Goal: Check status: Check status

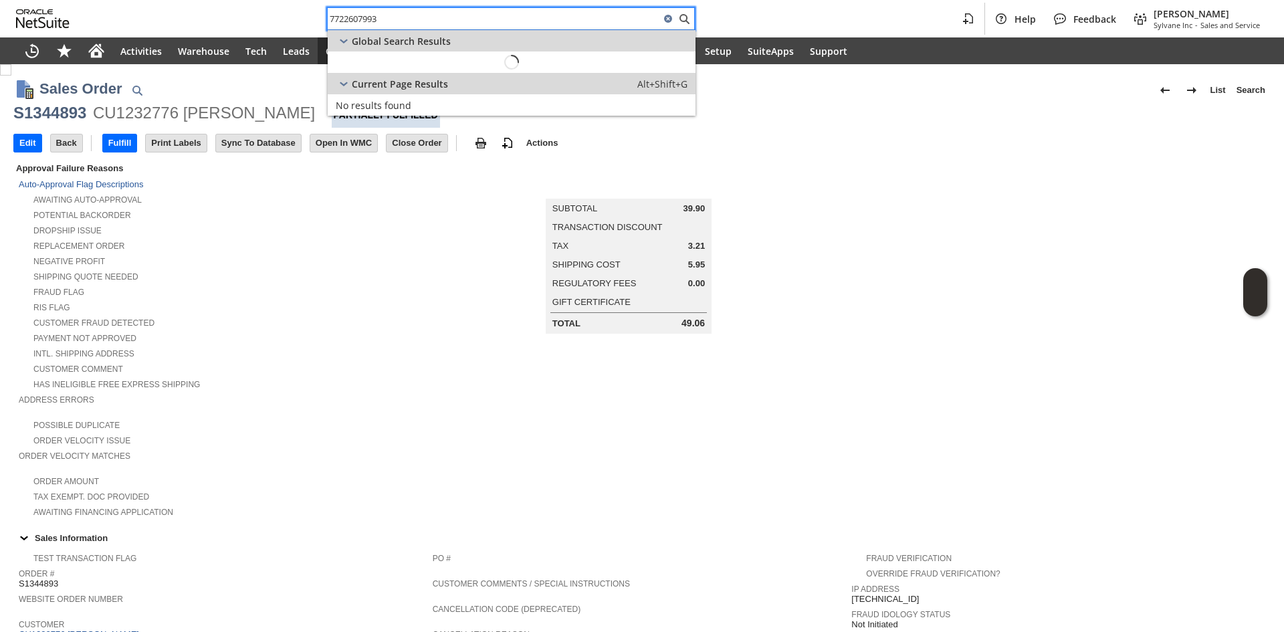
scroll to position [630, 0]
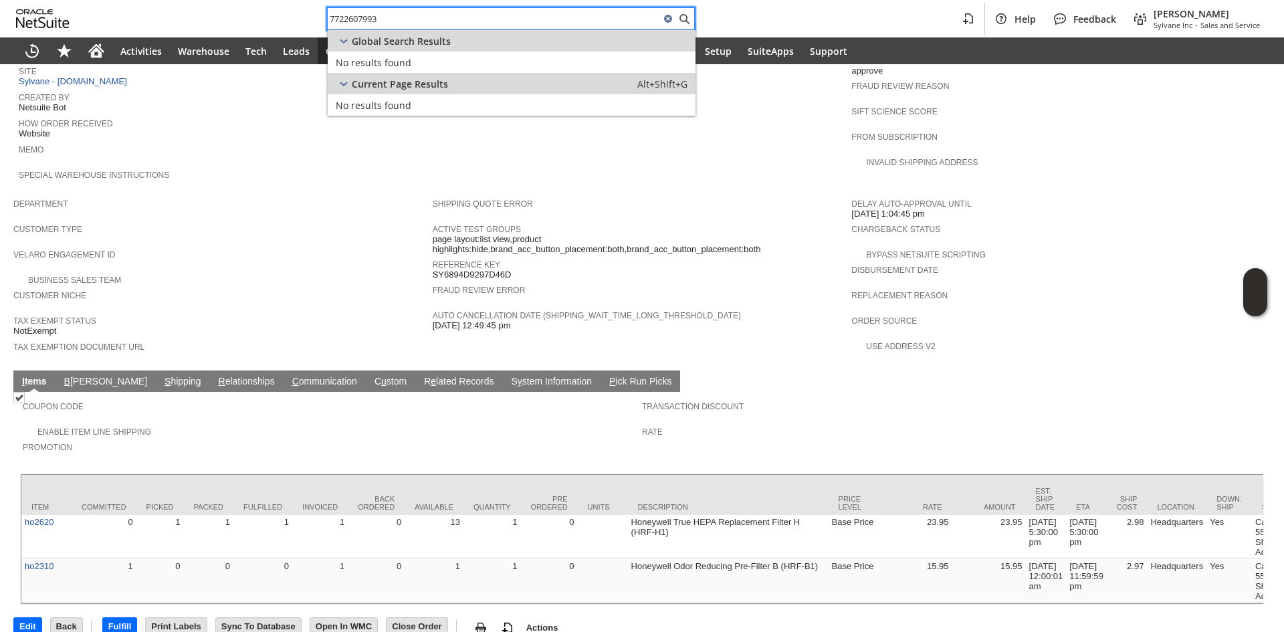
paste input "[PERSON_NAME]"
click at [503, 21] on input "GARY FERRIS" at bounding box center [494, 19] width 332 height 16
paste input "8046957724"
type input "8046957724"
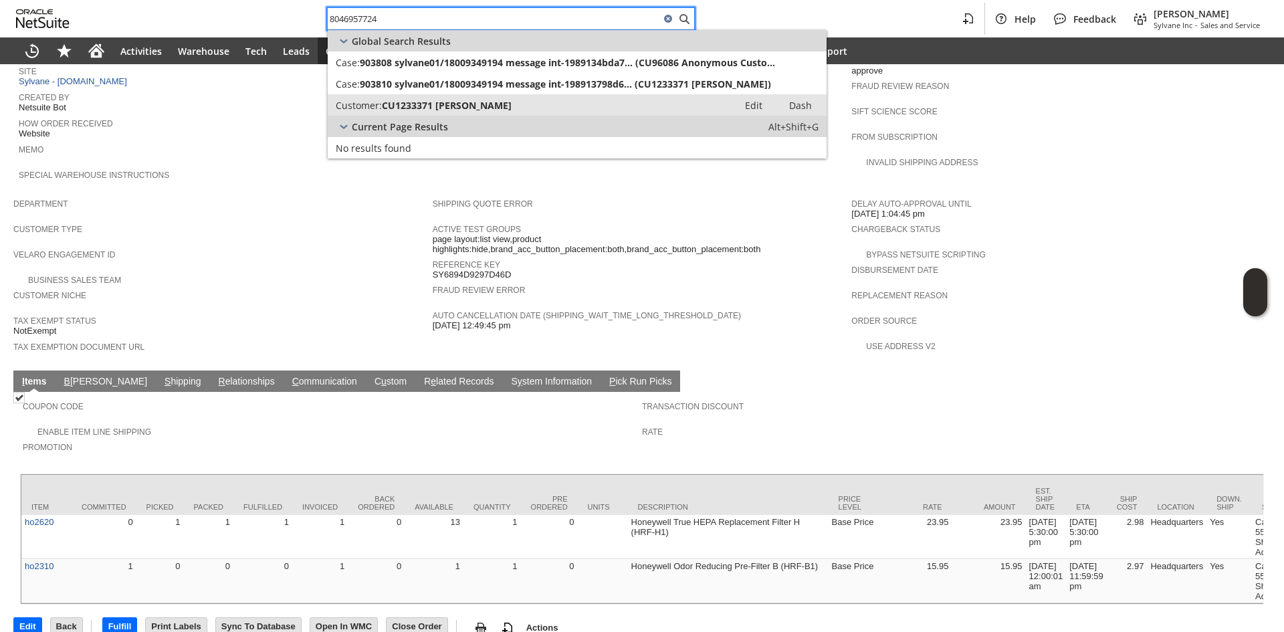
click at [447, 95] on link "Customer: CU1233371 Kahleen Brill Edit Dash" at bounding box center [577, 104] width 499 height 21
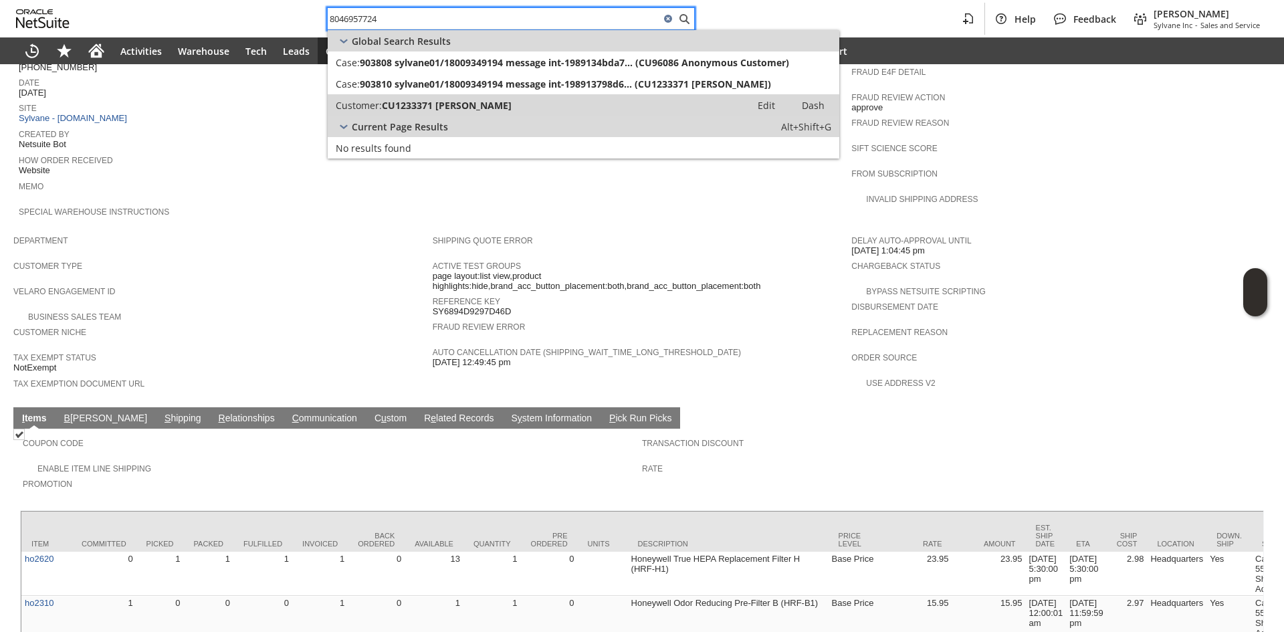
scroll to position [429, 0]
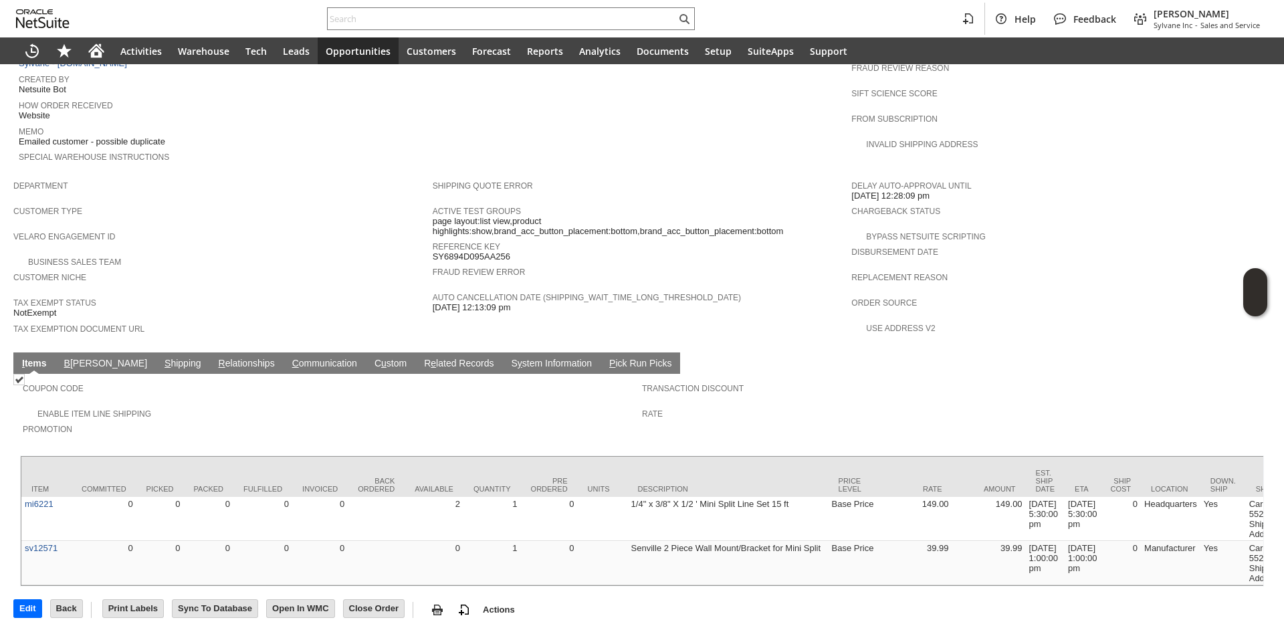
scroll to position [660, 0]
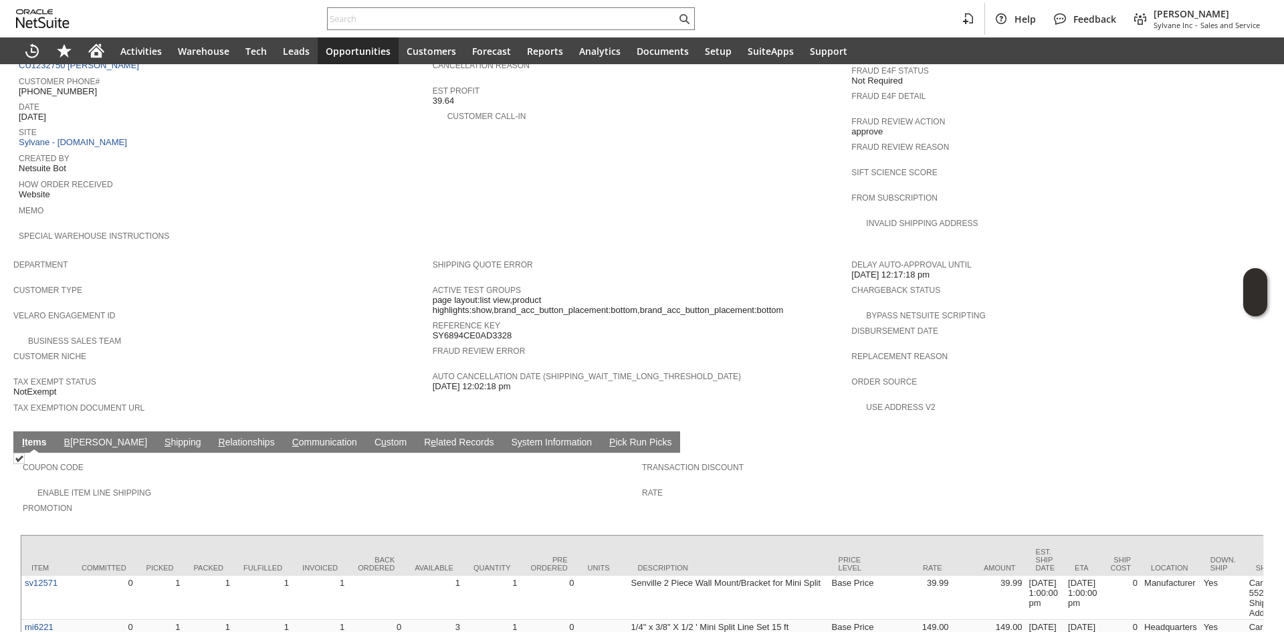
scroll to position [660, 0]
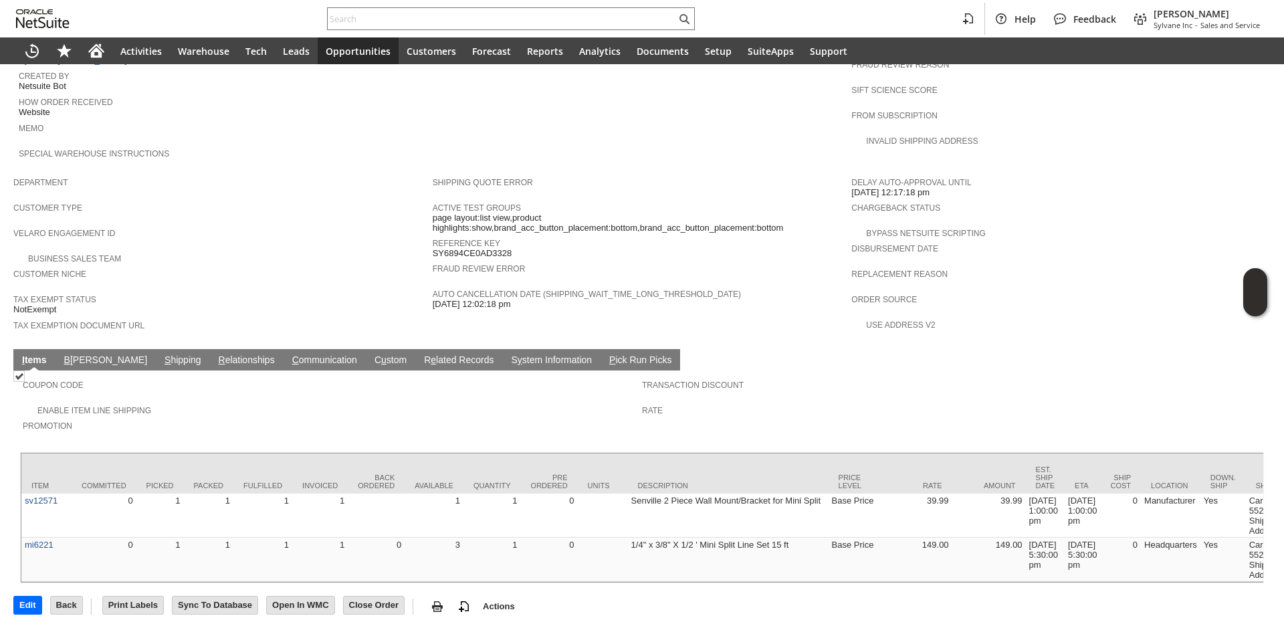
click at [161, 354] on link "S hipping" at bounding box center [182, 360] width 43 height 13
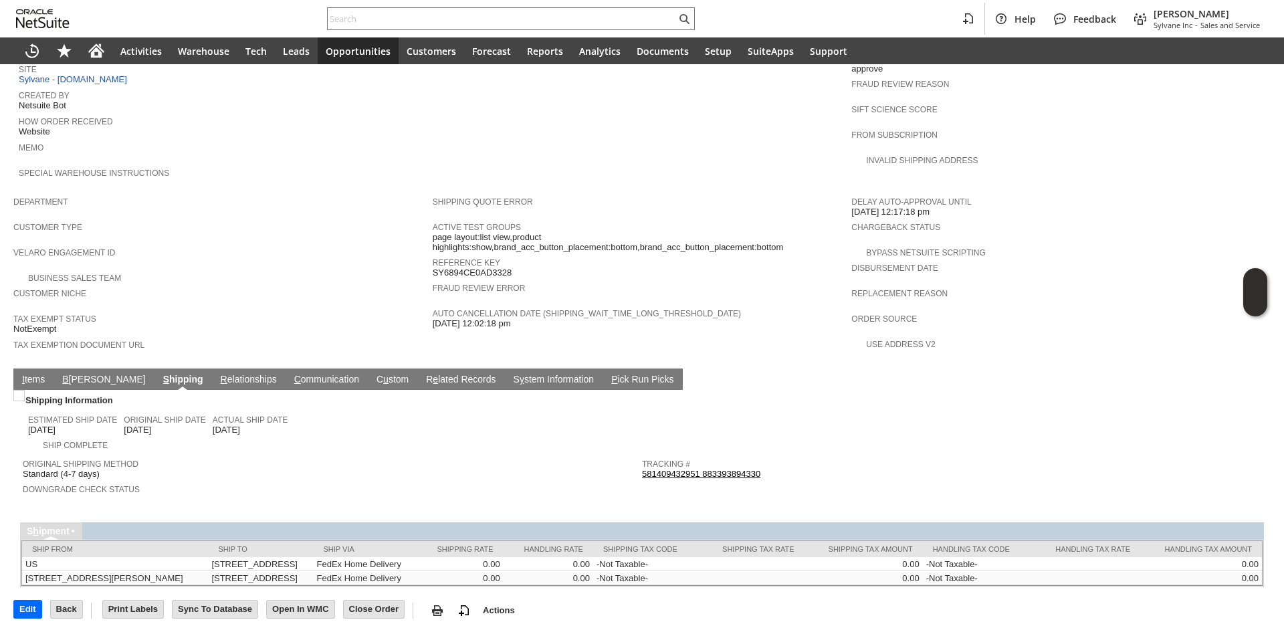
click at [692, 469] on link "581409432951 883393894330" at bounding box center [701, 474] width 118 height 10
click at [29, 374] on link "I tems" at bounding box center [33, 380] width 29 height 13
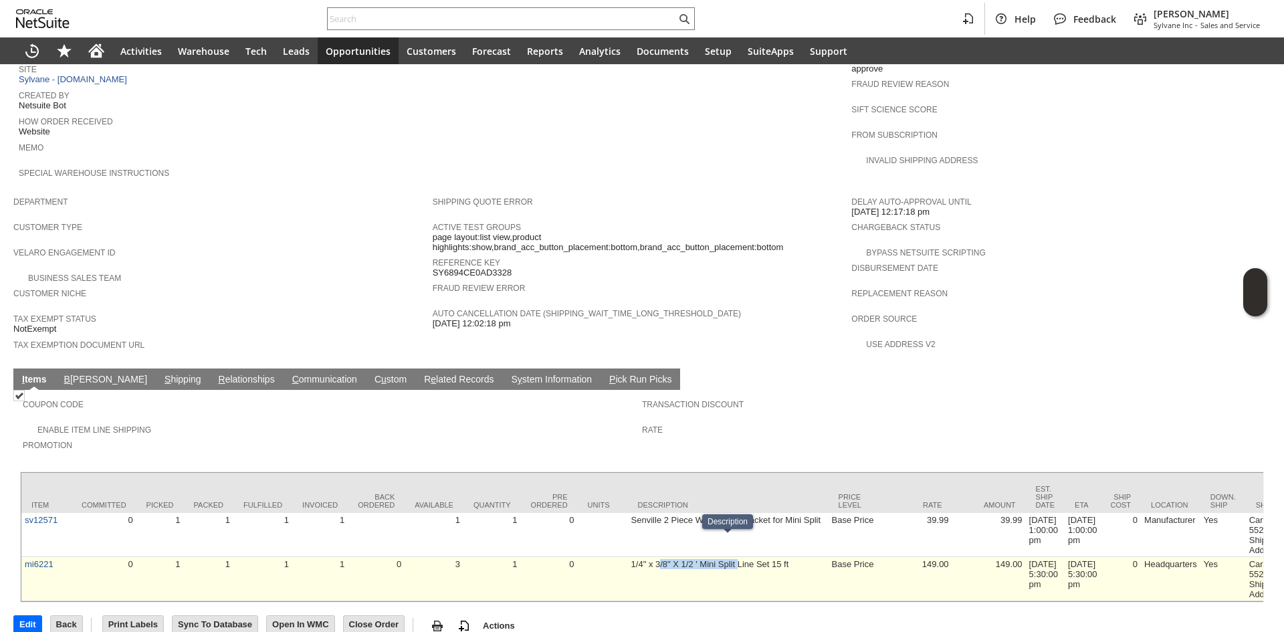
click at [737, 557] on td "1/4" x 3/8" X 1/2 ' Mini Split Line Set 15 ft" at bounding box center [728, 579] width 201 height 44
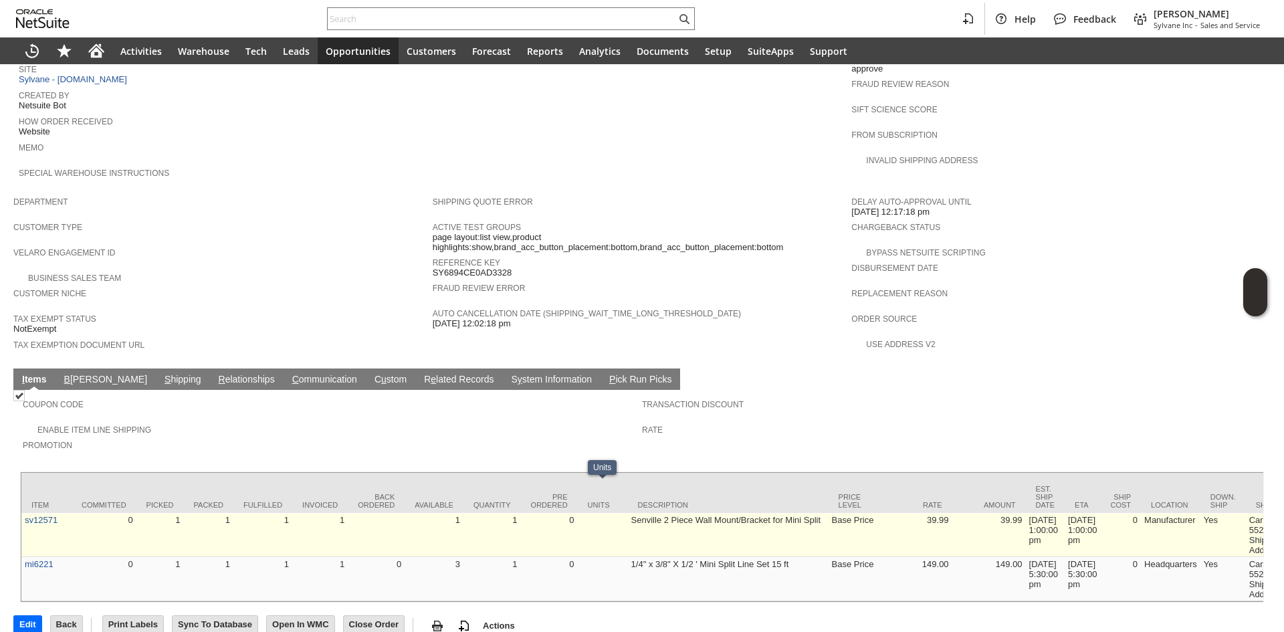
click at [605, 513] on td at bounding box center [603, 535] width 50 height 44
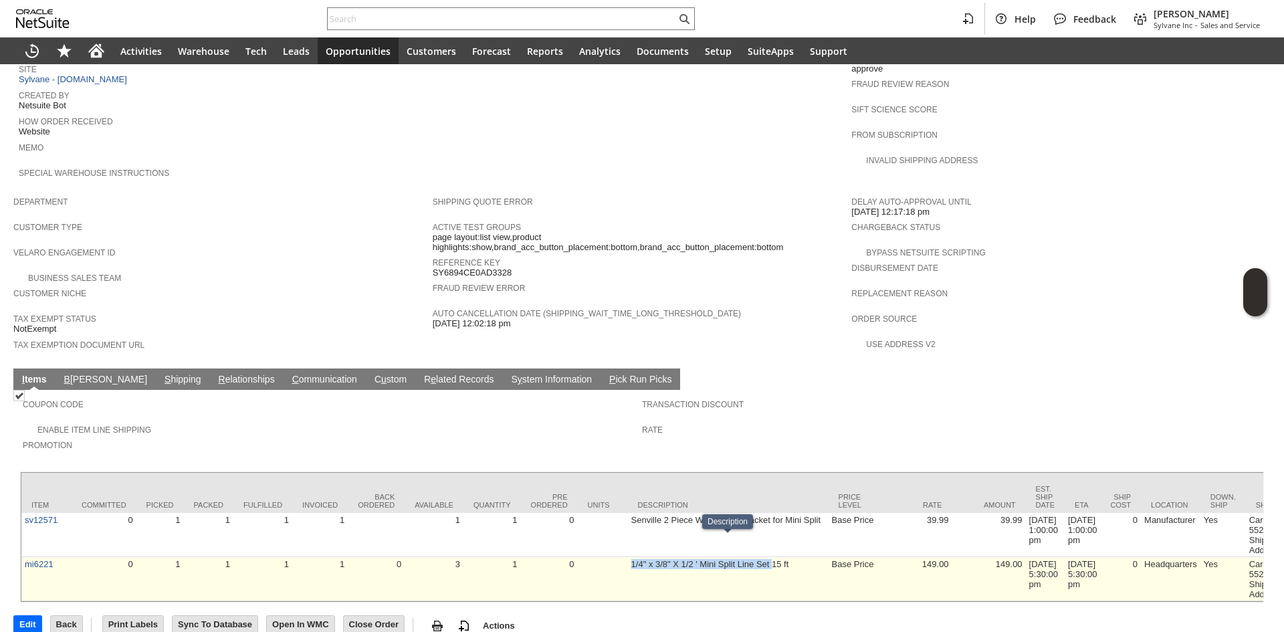
drag, startPoint x: 616, startPoint y: 544, endPoint x: 773, endPoint y: 560, distance: 157.9
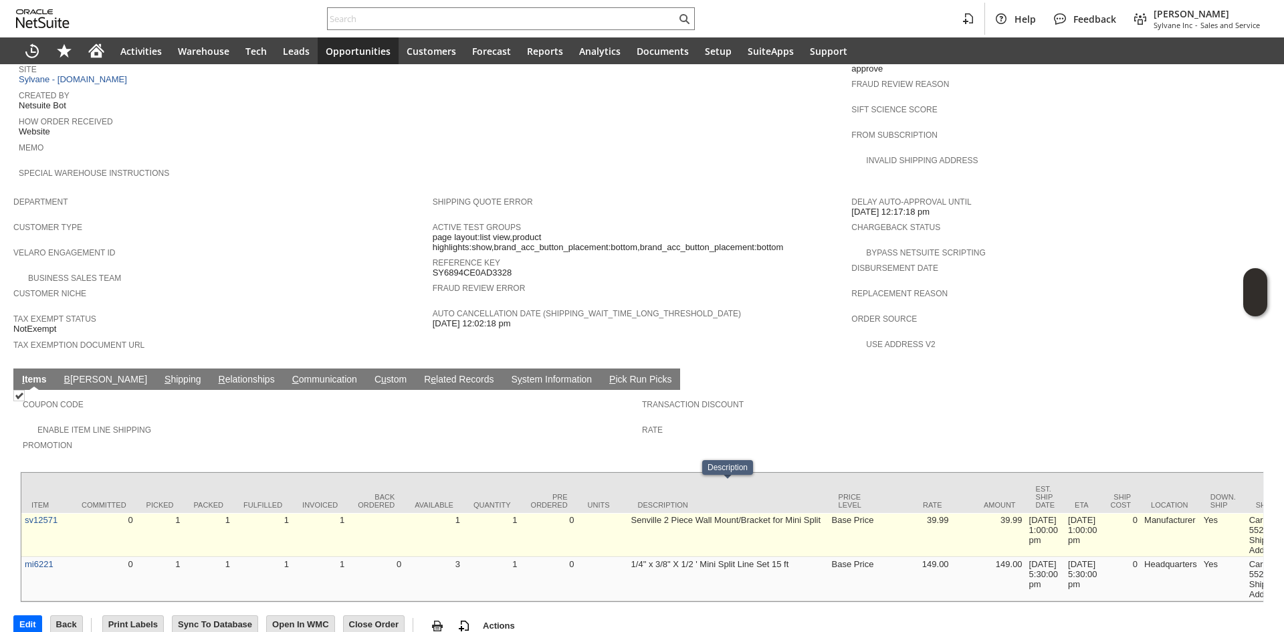
click at [663, 513] on td "Senville 2 Piece Wall Mount/Bracket for Mini Split" at bounding box center [728, 535] width 201 height 44
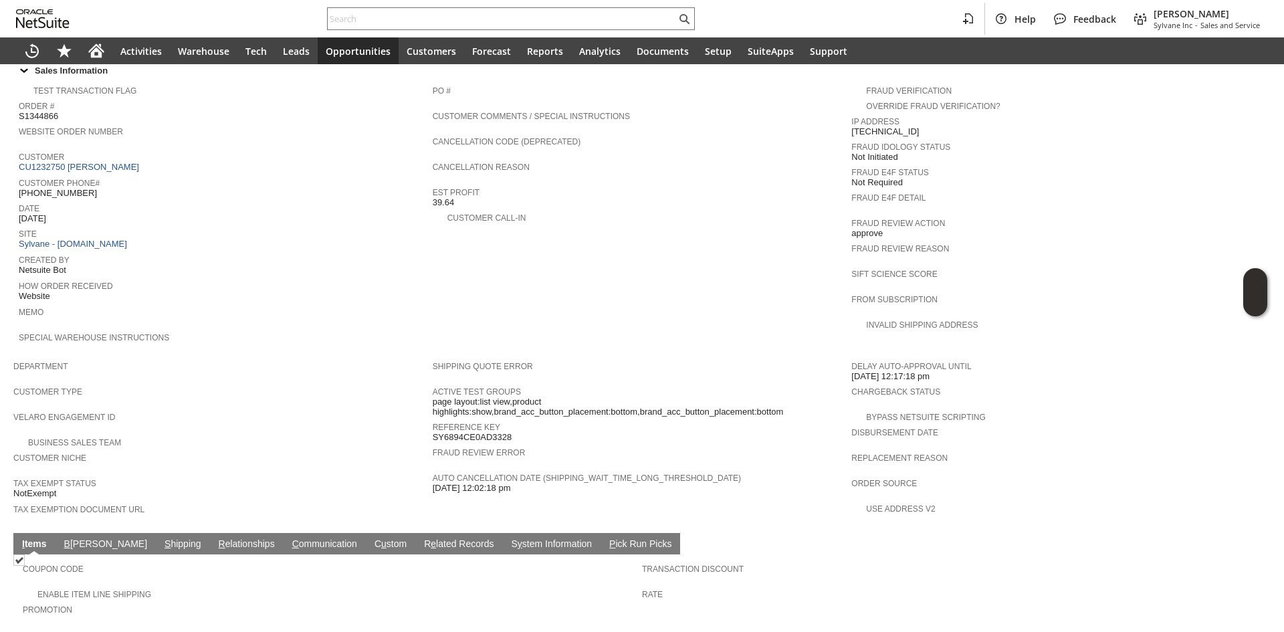
scroll to position [431, 0]
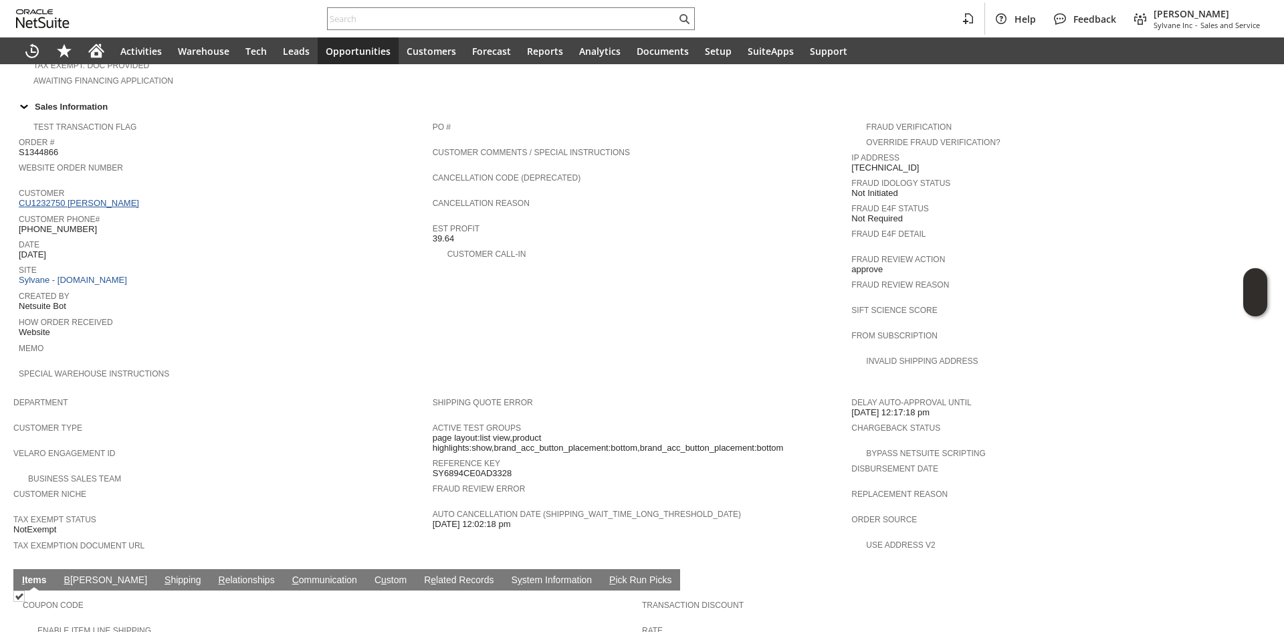
click at [112, 198] on link "CU1232750 Thomas G Young" at bounding box center [81, 203] width 124 height 10
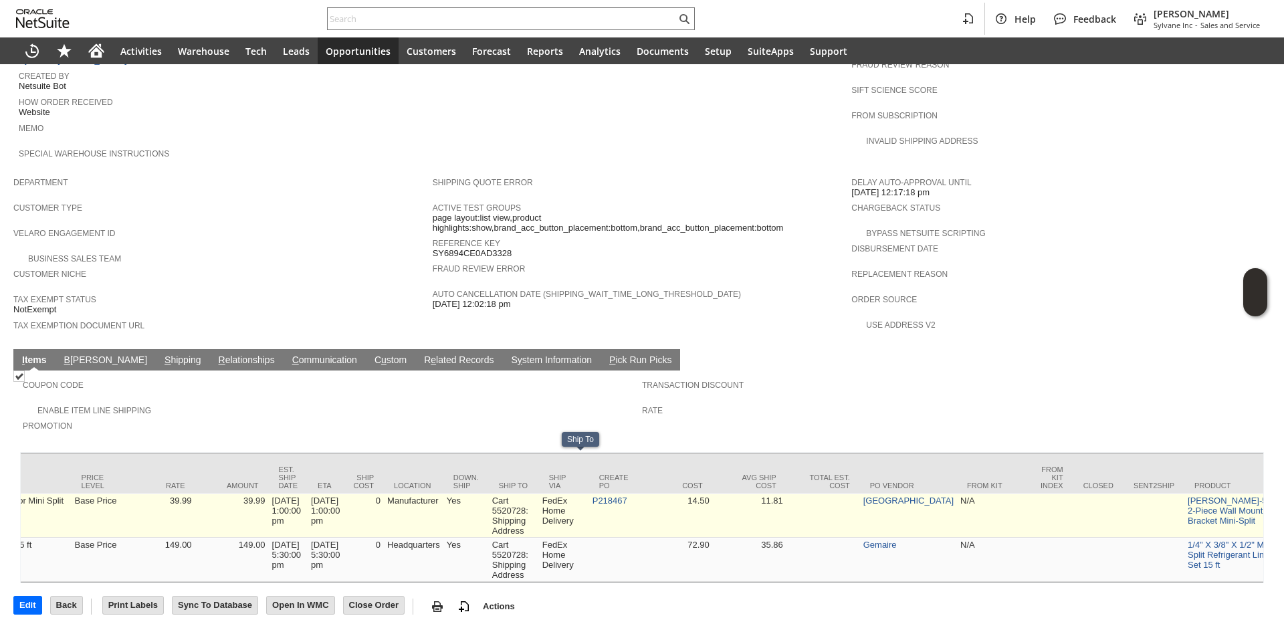
scroll to position [0, 783]
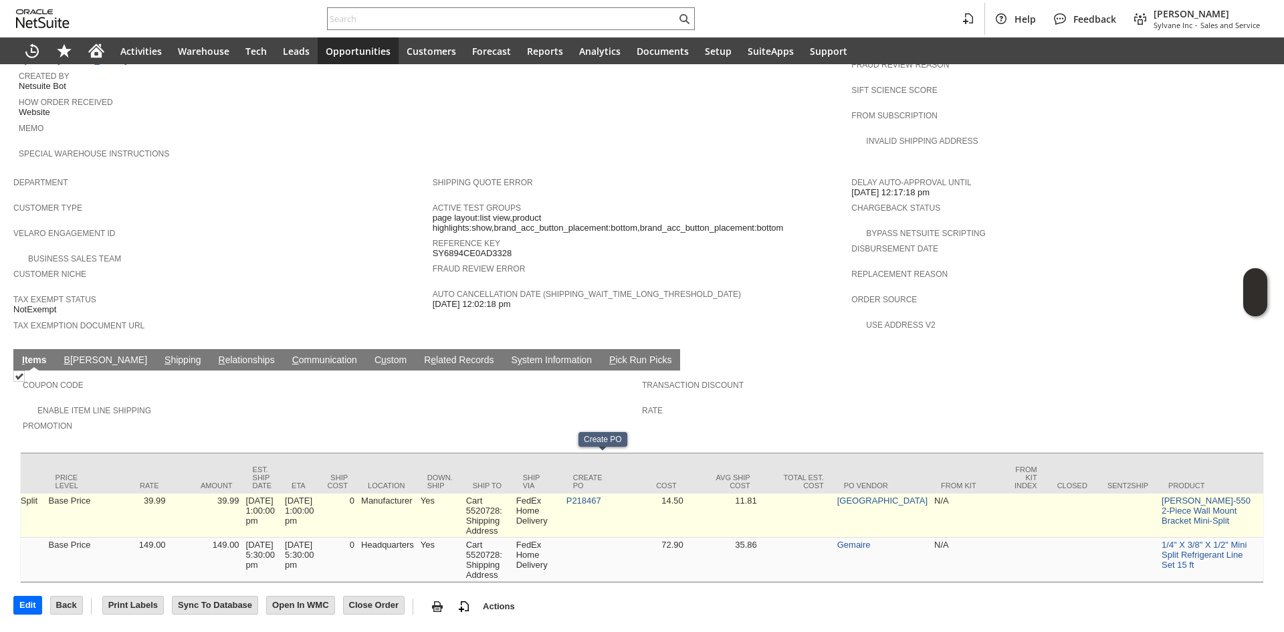
click at [613, 493] on td "P218467" at bounding box center [588, 515] width 50 height 44
click at [601, 495] on link "P218467" at bounding box center [583, 500] width 35 height 10
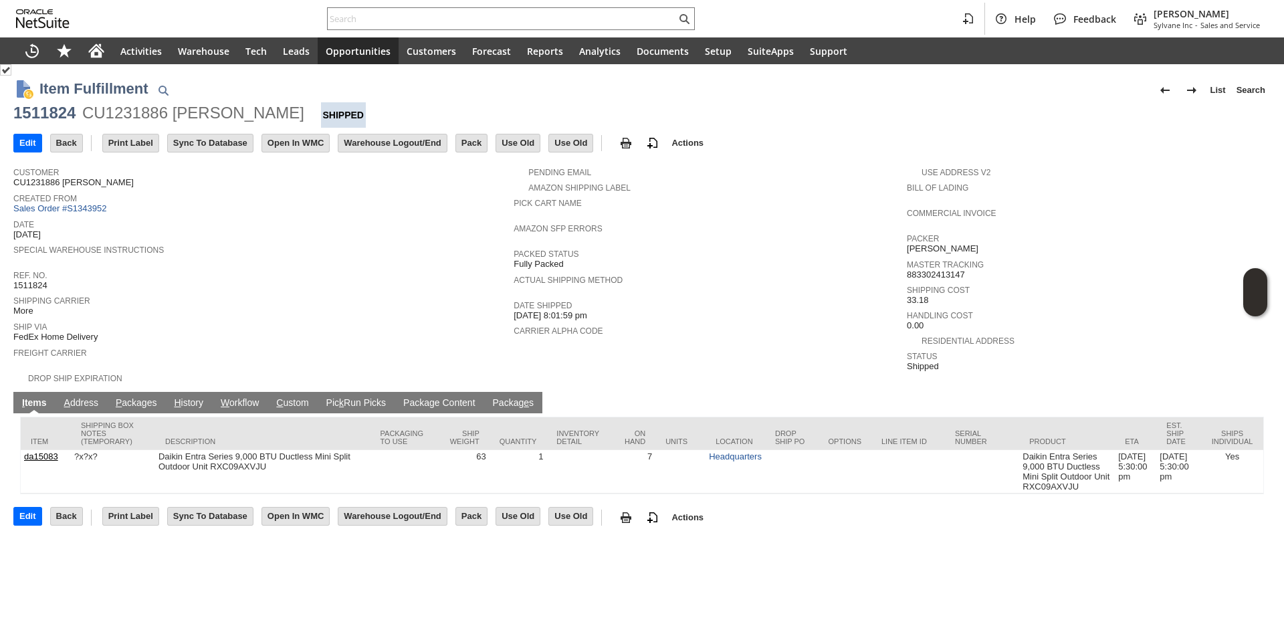
click at [138, 397] on link "P ackages" at bounding box center [136, 403] width 48 height 13
click at [143, 397] on link "P ackages" at bounding box center [136, 403] width 48 height 13
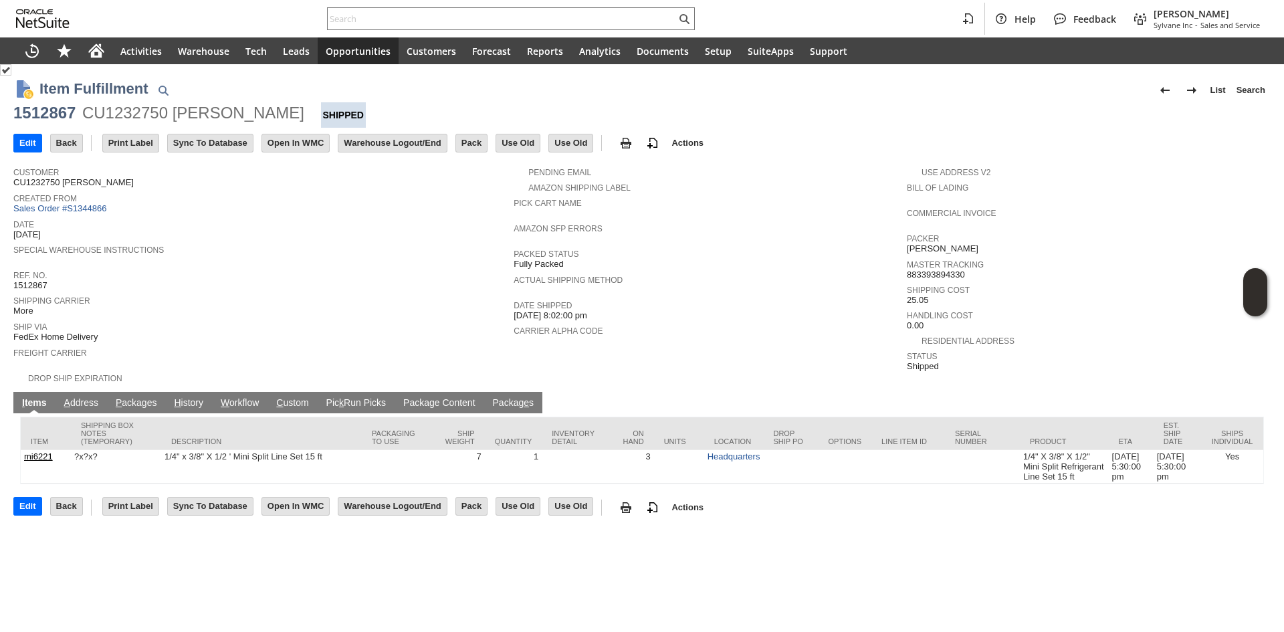
click at [136, 399] on link "P ackages" at bounding box center [136, 403] width 48 height 13
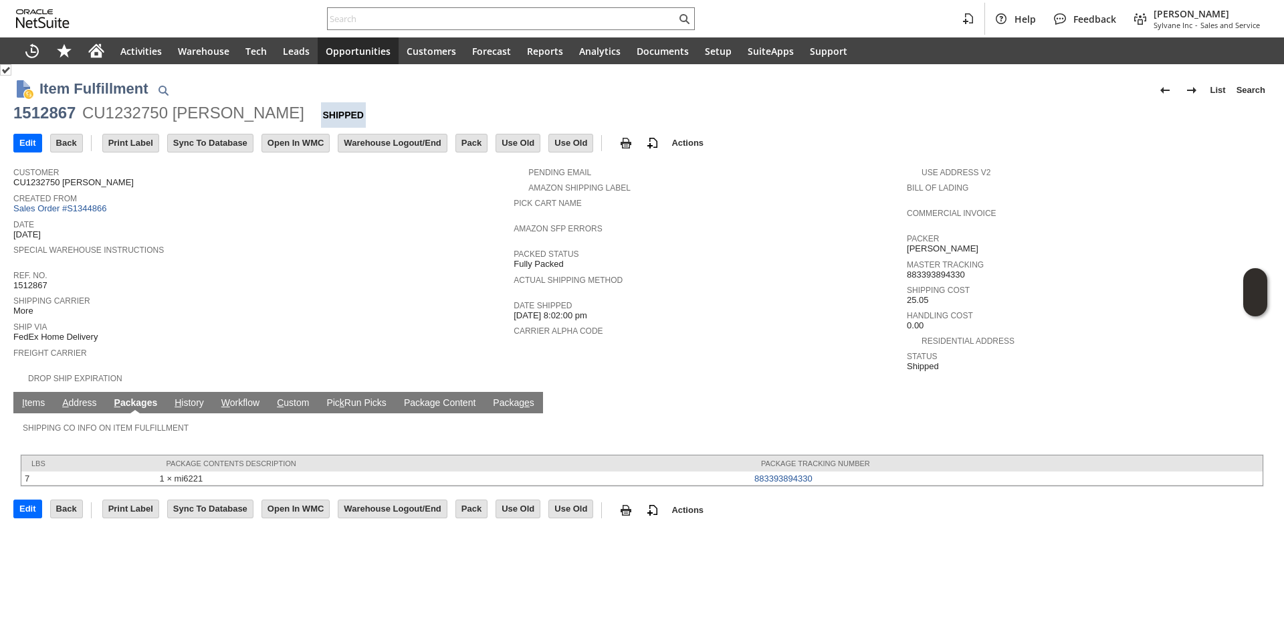
click at [35, 397] on link "I tems" at bounding box center [33, 403] width 29 height 13
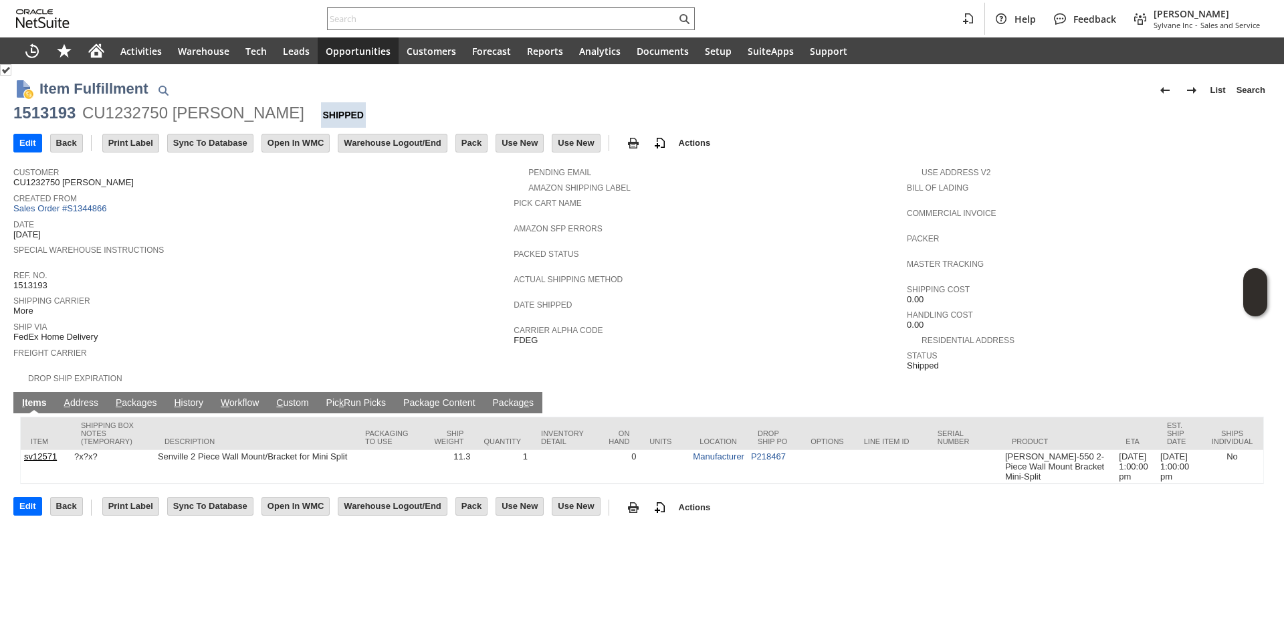
click at [136, 397] on link "P ackages" at bounding box center [136, 403] width 48 height 13
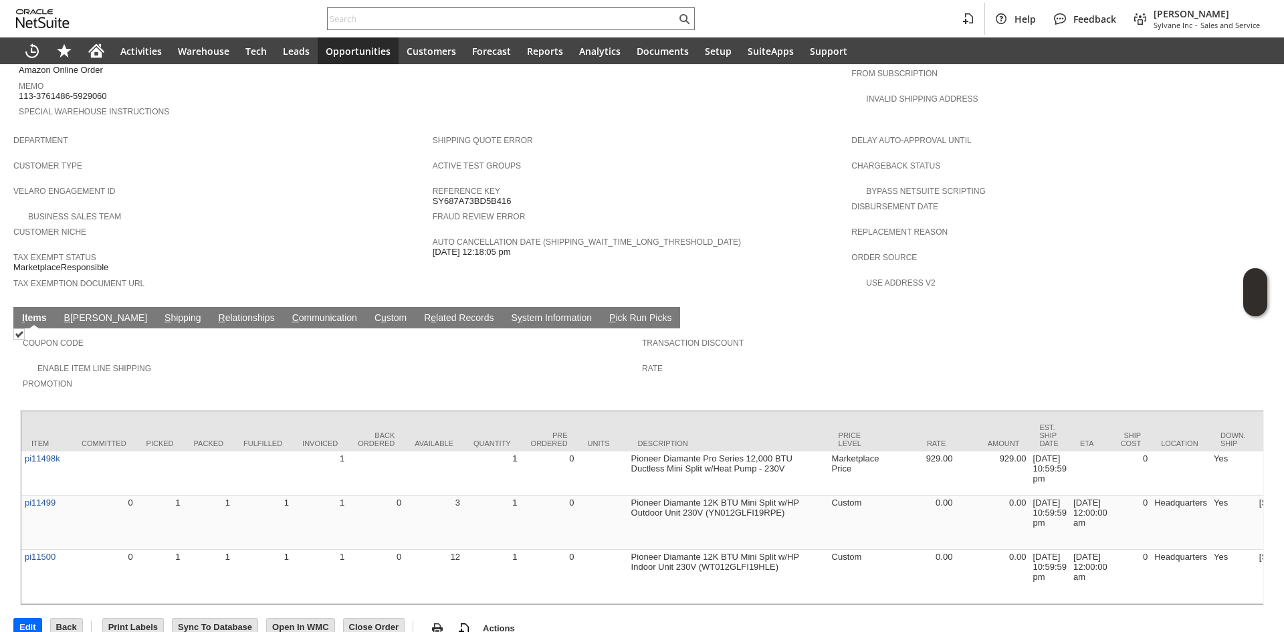
scroll to position [694, 0]
click at [161, 312] on link "S hipping" at bounding box center [182, 318] width 43 height 13
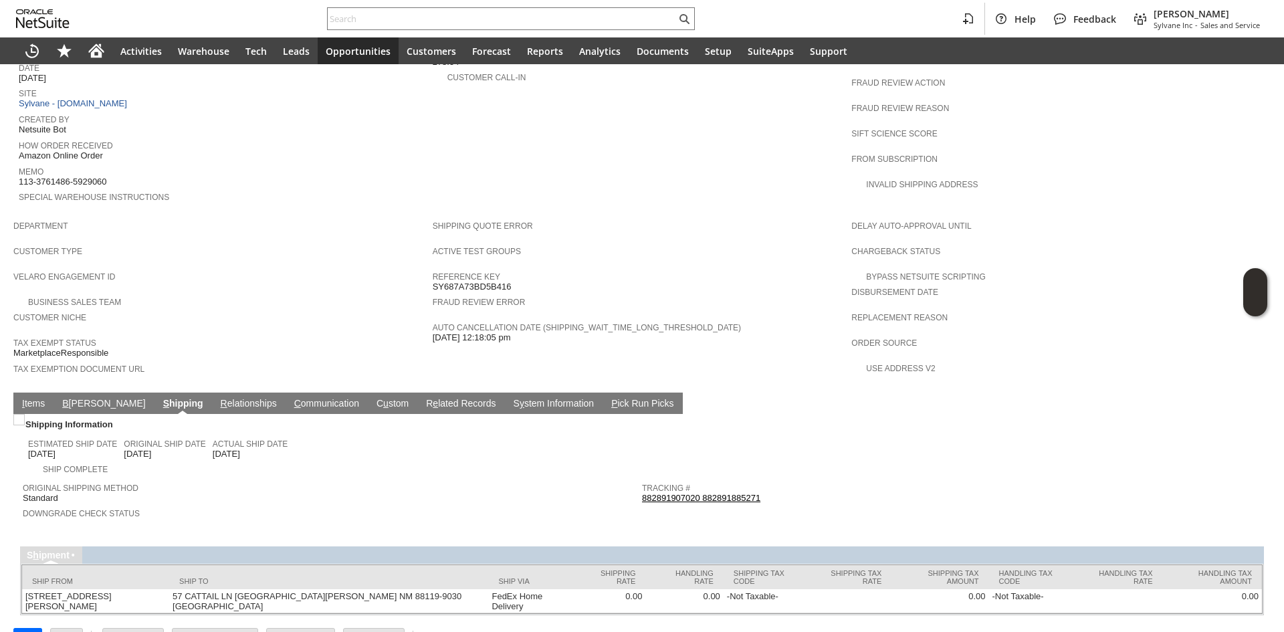
click at [717, 479] on span "Tracking #" at bounding box center [948, 485] width 612 height 13
click at [714, 505] on span "Return Tracking #" at bounding box center [948, 511] width 612 height 13
drag, startPoint x: 714, startPoint y: 474, endPoint x: 716, endPoint y: 466, distance: 8.3
click at [713, 505] on span "Return Tracking #" at bounding box center [948, 511] width 612 height 13
click at [720, 493] on link "882891907020 882891885271" at bounding box center [701, 498] width 118 height 10
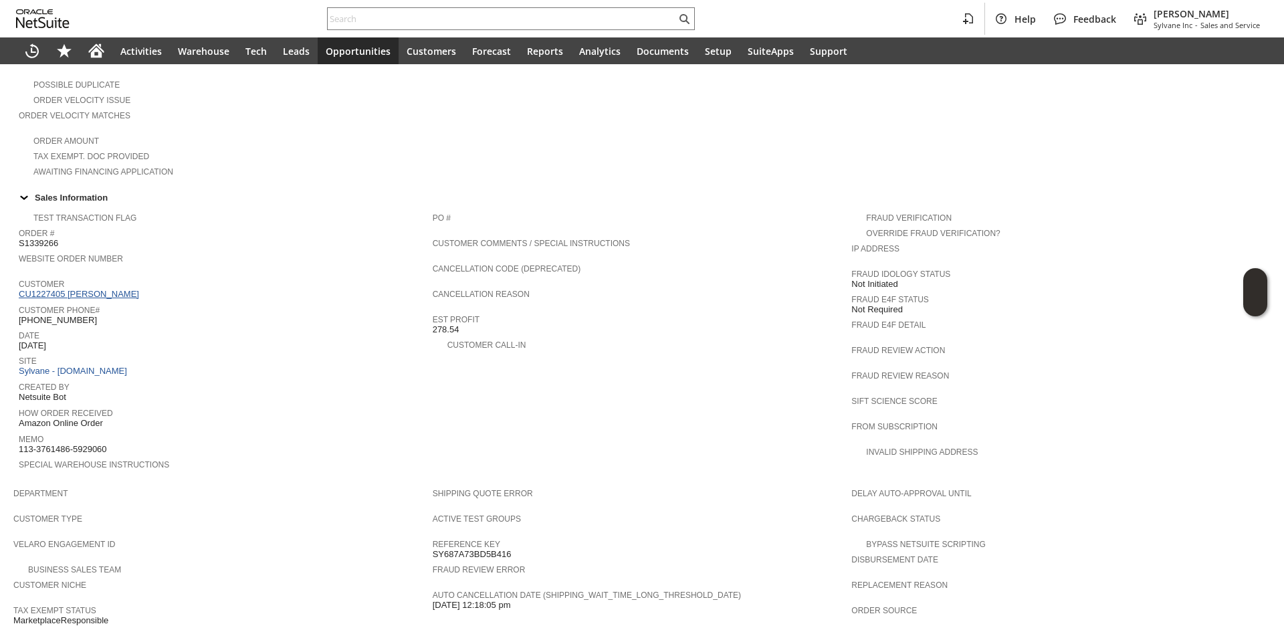
click at [94, 289] on link "CU1227405 [PERSON_NAME]" at bounding box center [81, 294] width 124 height 10
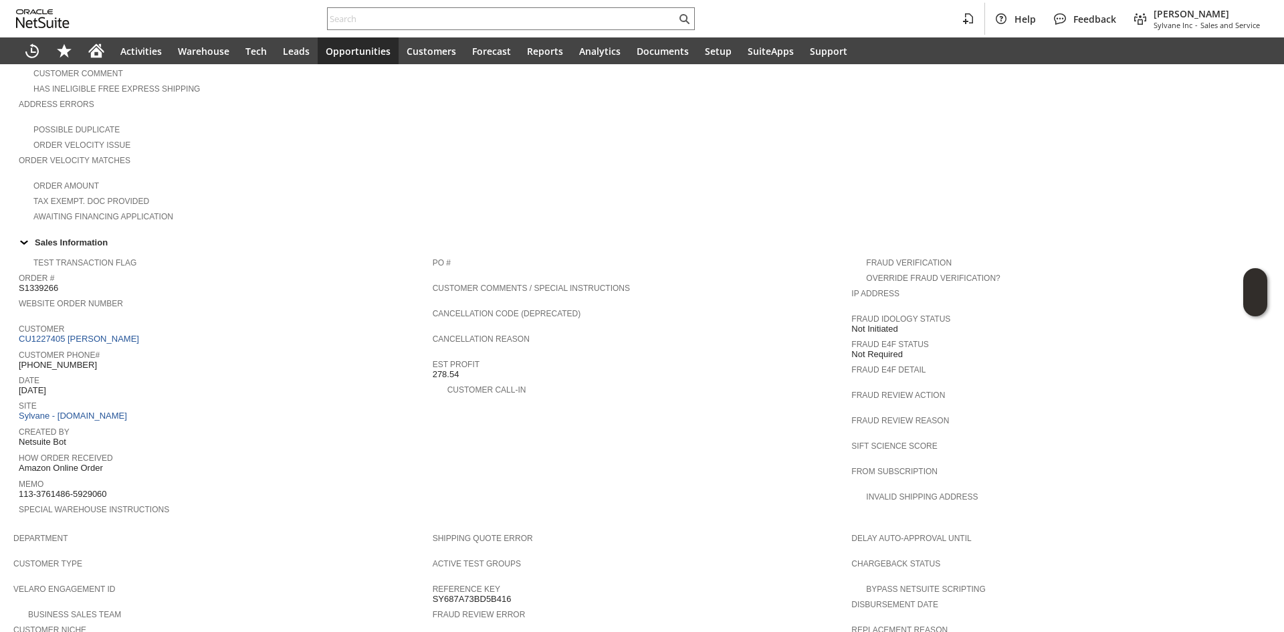
scroll to position [207, 0]
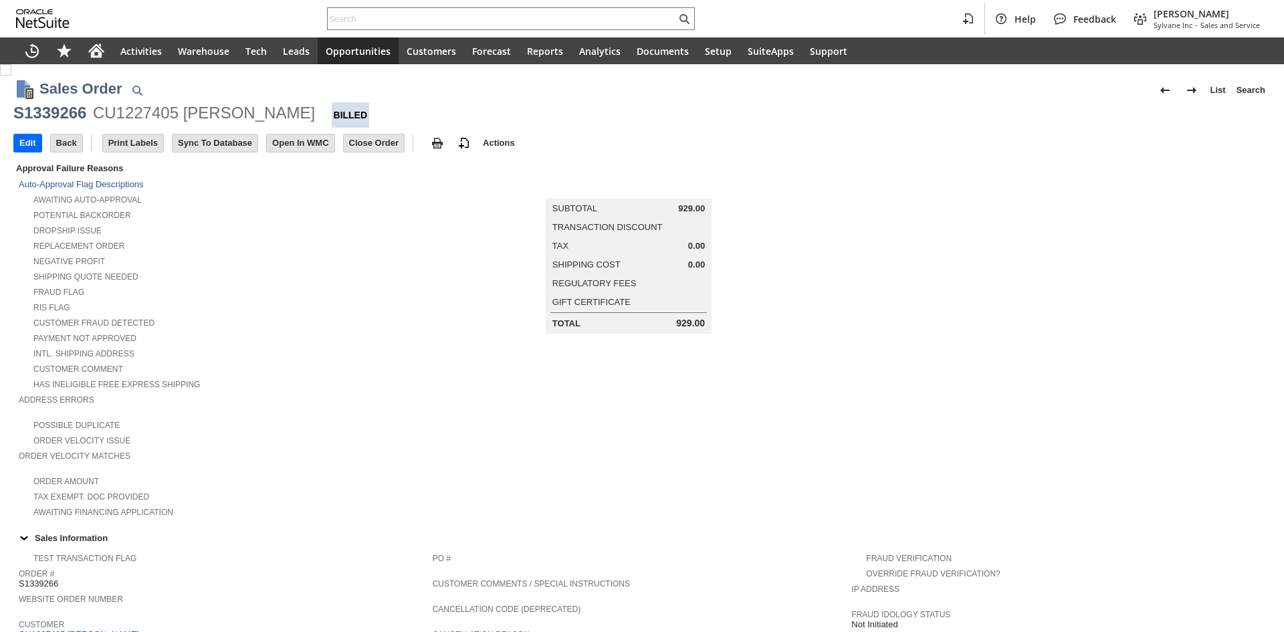
scroll to position [659, 0]
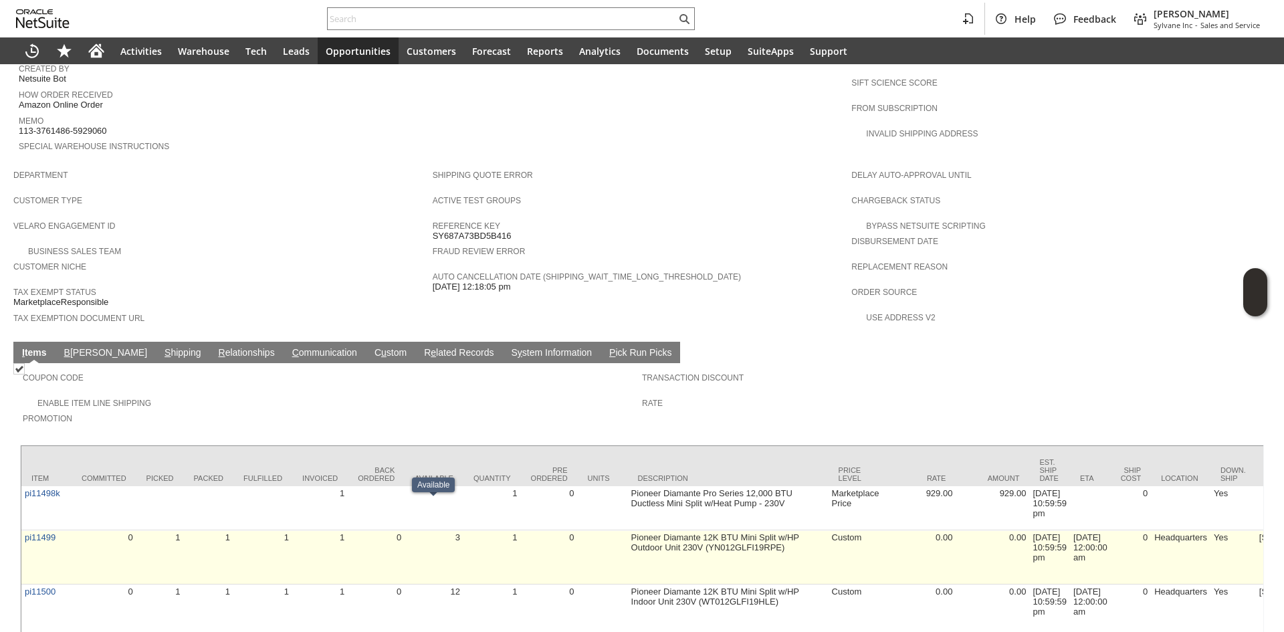
click at [24, 530] on td "pi11499" at bounding box center [46, 557] width 50 height 54
click at [46, 532] on link "pi11499" at bounding box center [40, 537] width 31 height 10
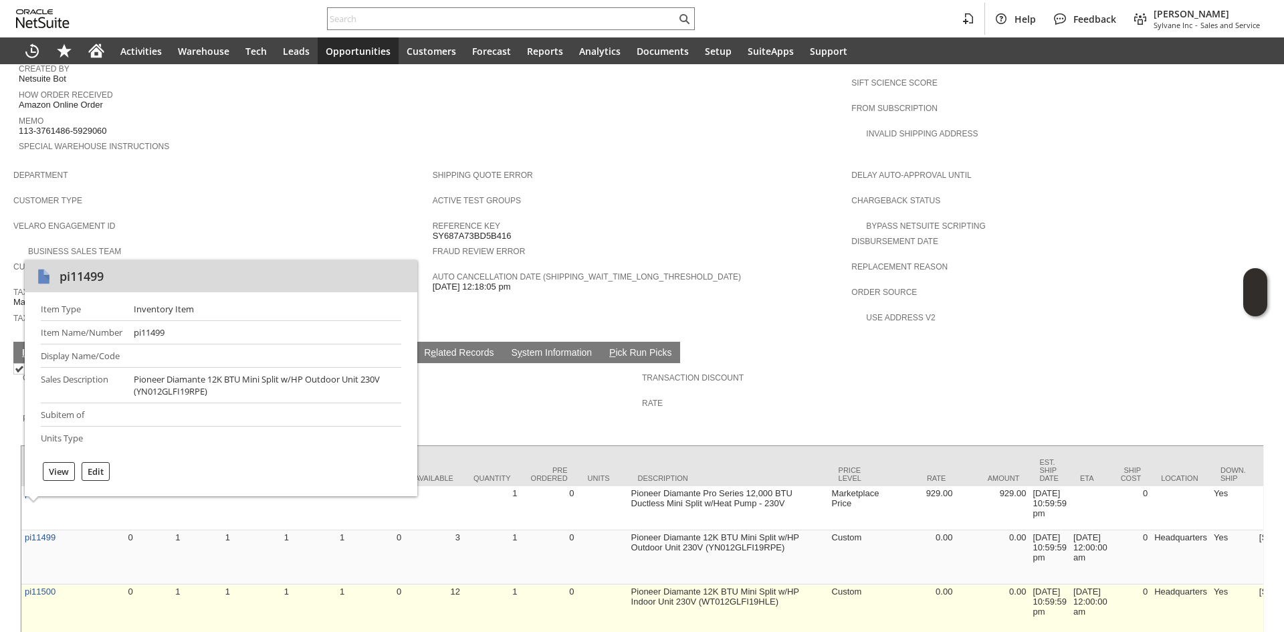
click at [453, 584] on td "12" at bounding box center [434, 611] width 59 height 54
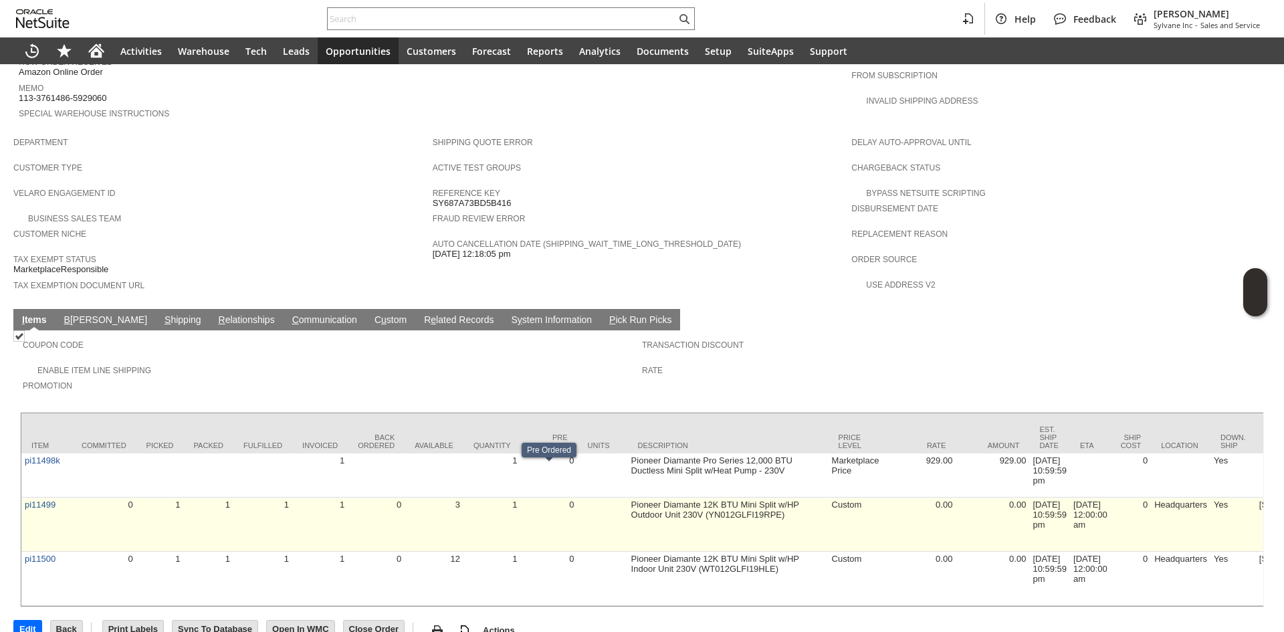
scroll to position [694, 0]
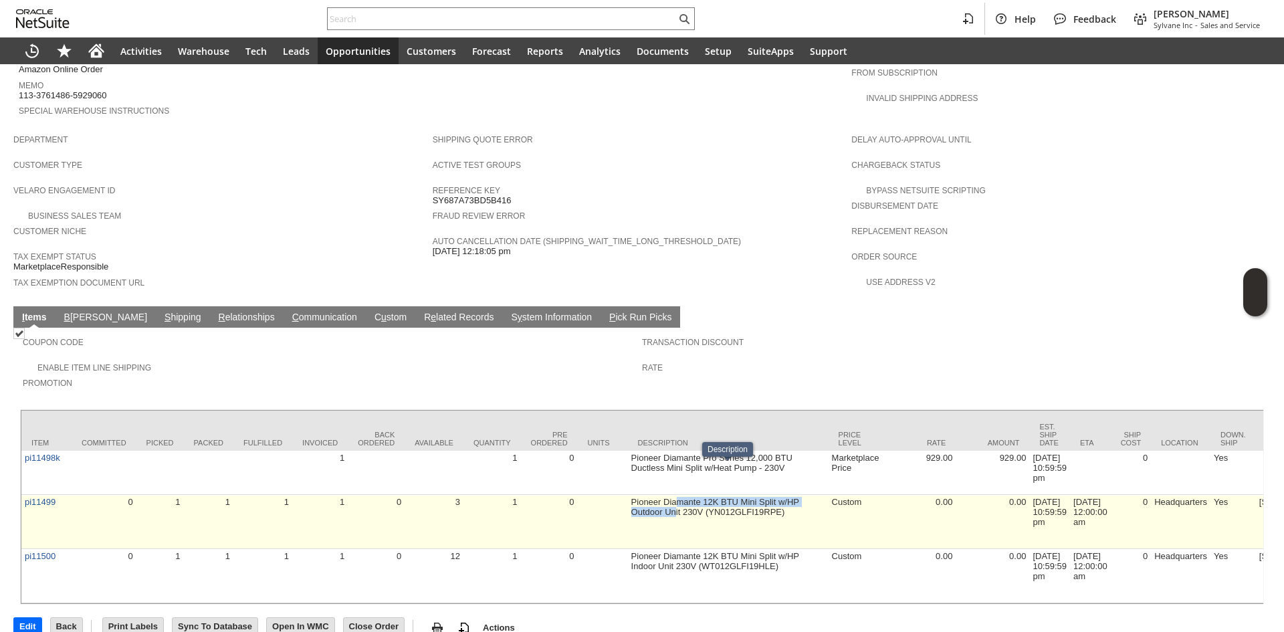
click at [676, 502] on td "Pioneer Diamante 12K BTU Mini Split w/HP Outdoor Unit 230V (YN012GLFI19RPE)" at bounding box center [728, 522] width 201 height 54
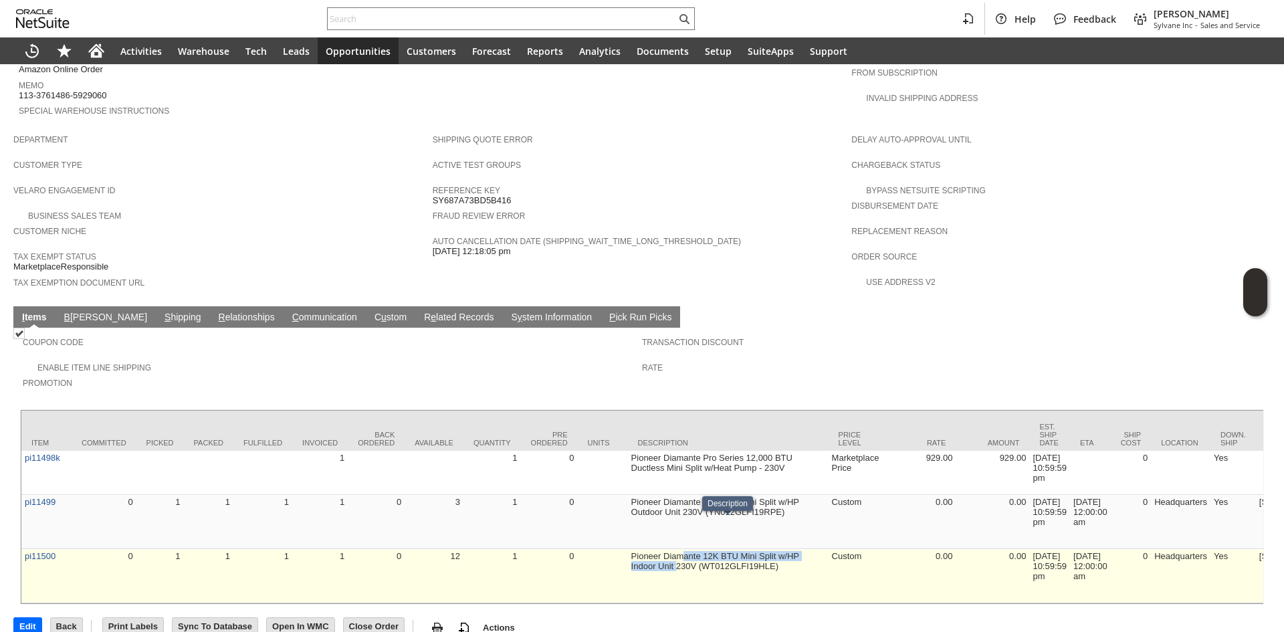
drag, startPoint x: 677, startPoint y: 536, endPoint x: 683, endPoint y: 524, distance: 14.4
click at [683, 549] on td "Pioneer Diamante 12K BTU Mini Split w/HP Indoor Unit 230V (WT012GLFI19HLE)" at bounding box center [728, 576] width 201 height 54
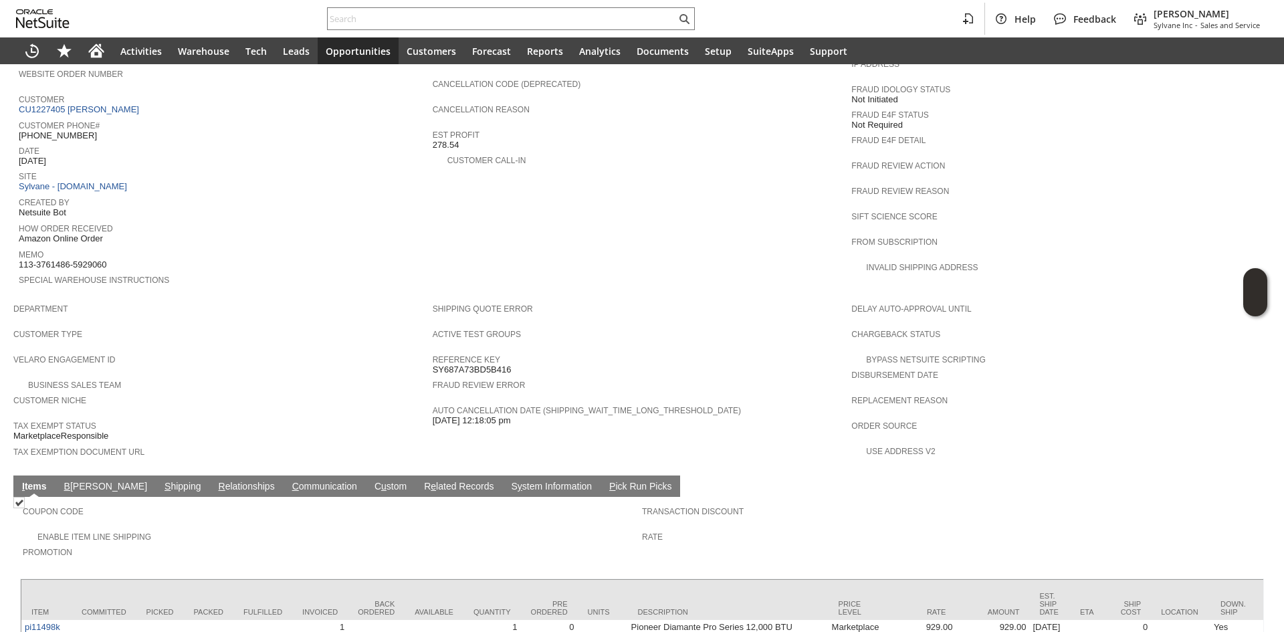
scroll to position [535, 0]
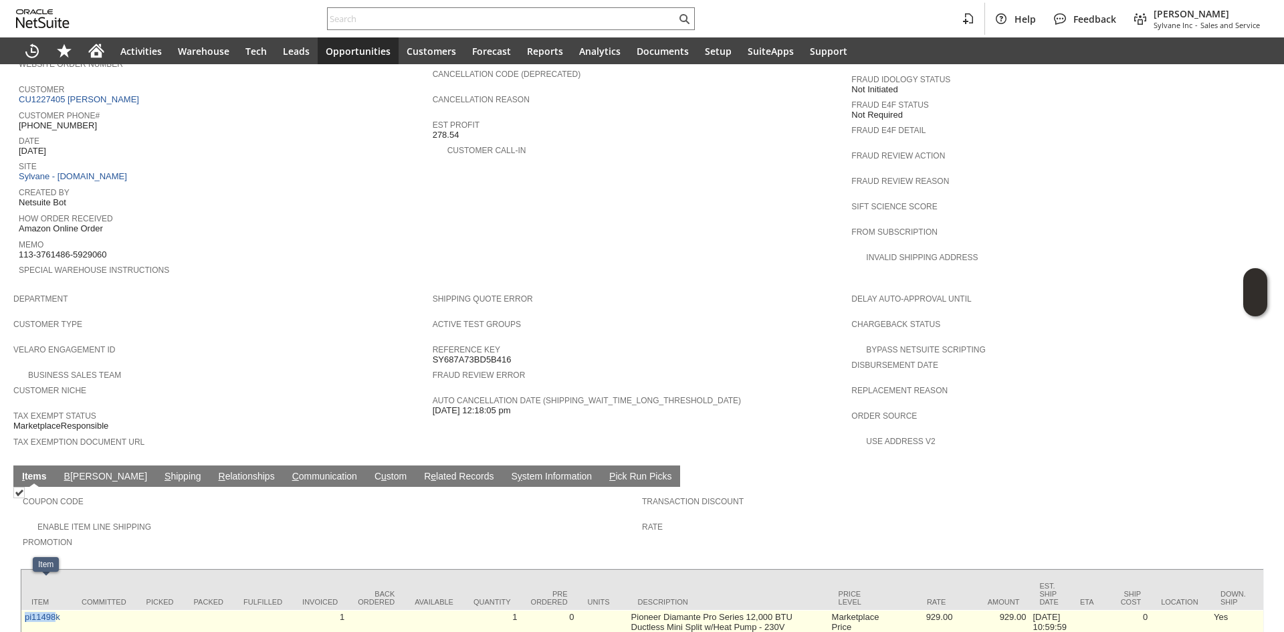
drag, startPoint x: 57, startPoint y: 598, endPoint x: 26, endPoint y: 597, distance: 30.8
click at [26, 610] on td "pi11498k" at bounding box center [46, 632] width 50 height 44
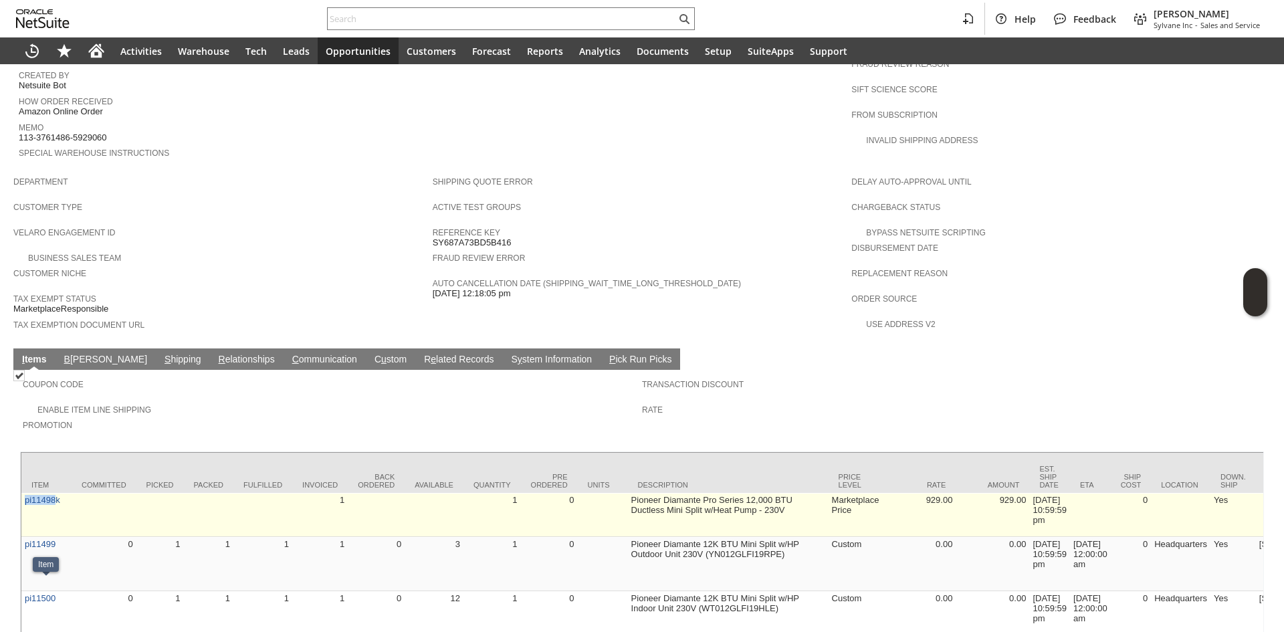
scroll to position [694, 0]
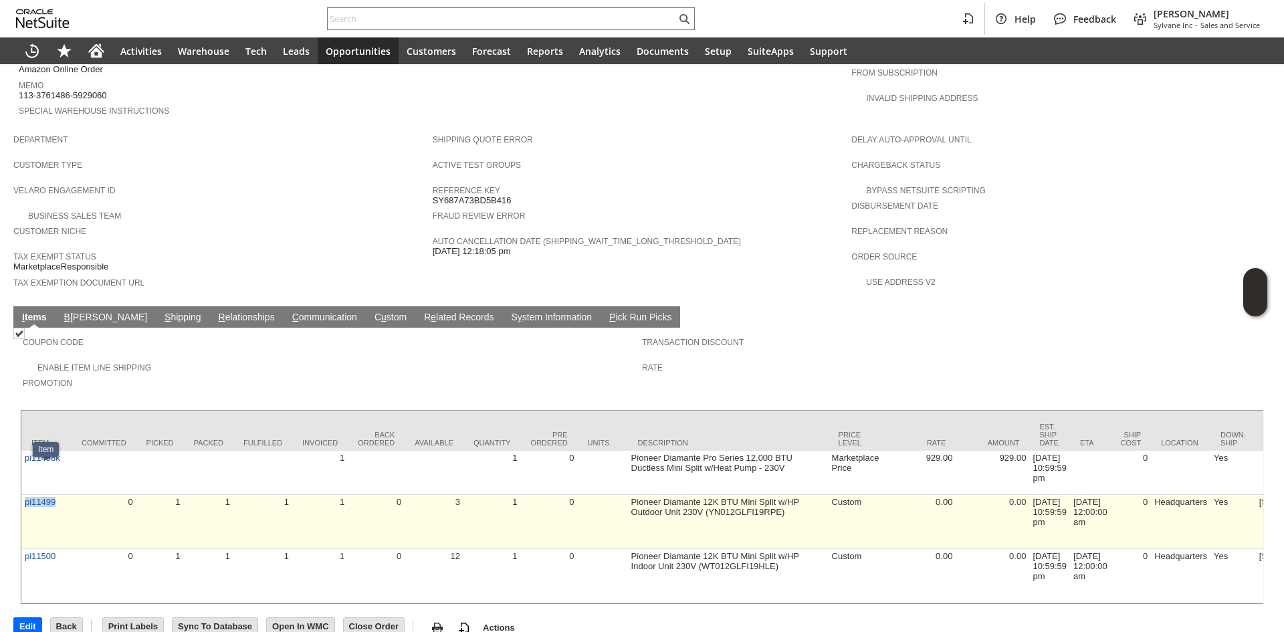
copy link "pi11499"
drag, startPoint x: 63, startPoint y: 479, endPoint x: 26, endPoint y: 485, distance: 37.3
click at [26, 495] on td "pi11499" at bounding box center [46, 522] width 50 height 54
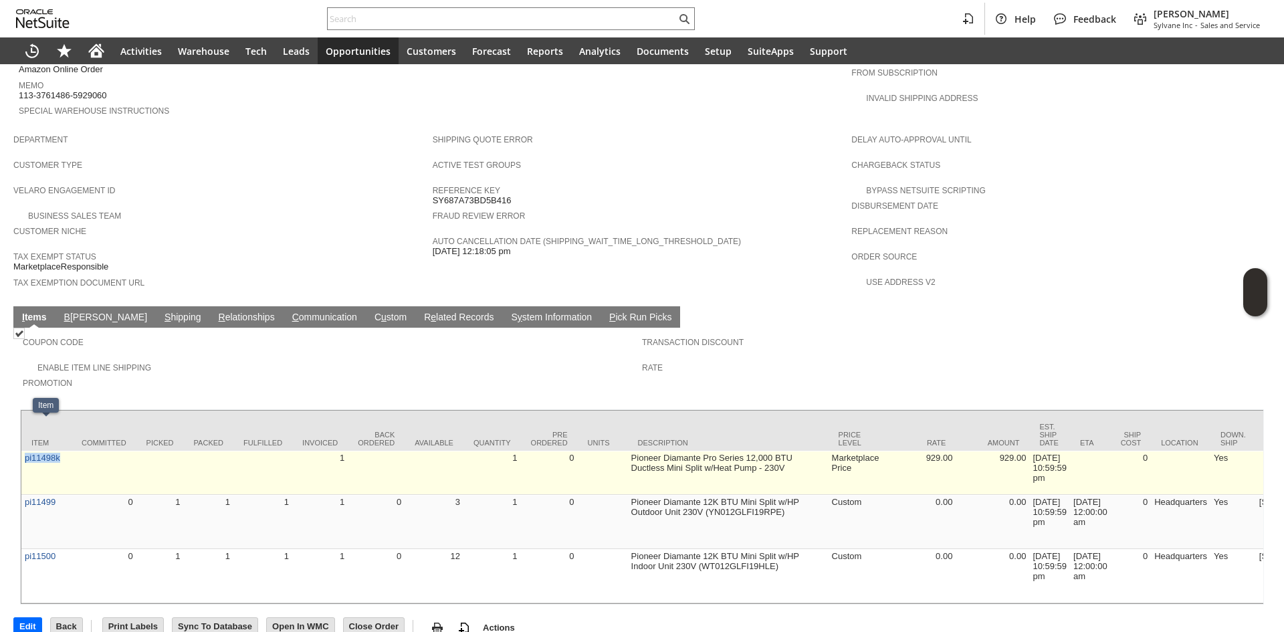
copy link "pi11498k"
drag, startPoint x: 64, startPoint y: 446, endPoint x: 24, endPoint y: 445, distance: 40.1
click at [24, 451] on td "pi11498k" at bounding box center [46, 473] width 50 height 44
